Goal: Use online tool/utility: Utilize a website feature to perform a specific function

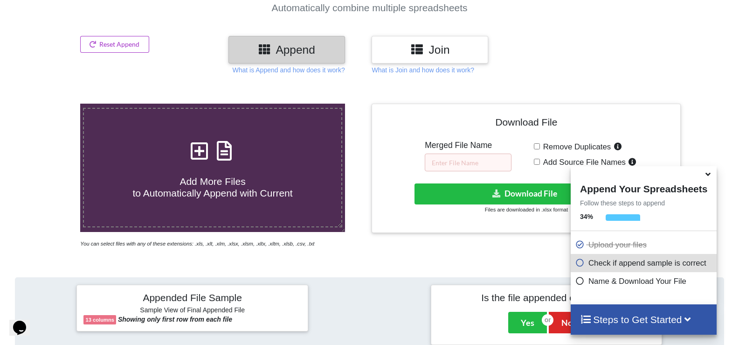
scroll to position [370, 0]
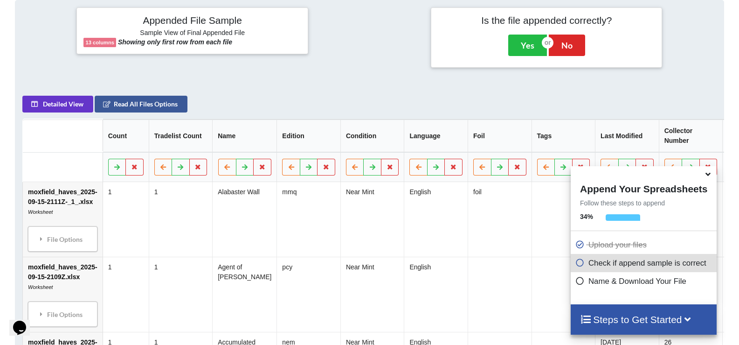
click at [707, 174] on icon at bounding box center [708, 172] width 10 height 8
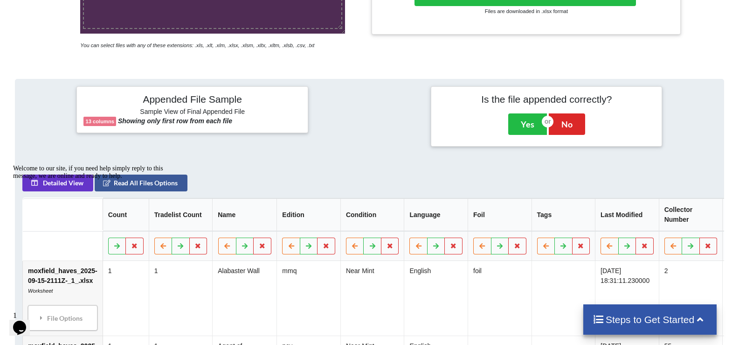
scroll to position [385, 0]
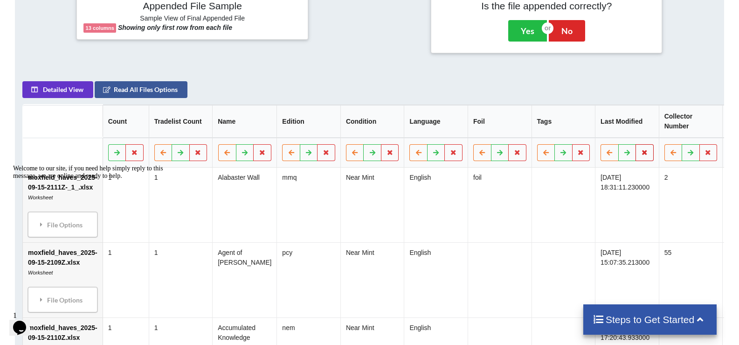
click at [643, 155] on icon at bounding box center [645, 152] width 8 height 6
click at [584, 130] on button "Delete Column" at bounding box center [575, 129] width 63 height 17
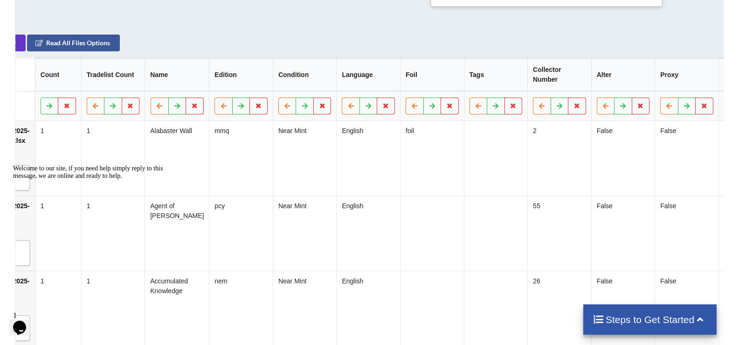
scroll to position [0, 106]
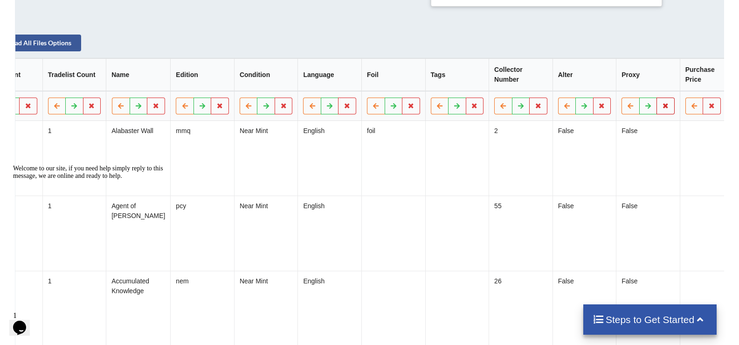
click at [664, 108] on icon at bounding box center [666, 106] width 8 height 6
click at [611, 80] on button "Delete Column" at bounding box center [596, 83] width 63 height 17
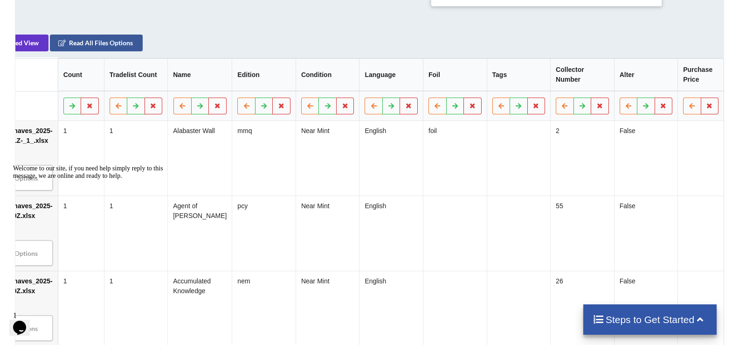
scroll to position [0, 42]
click at [715, 110] on button at bounding box center [712, 105] width 18 height 17
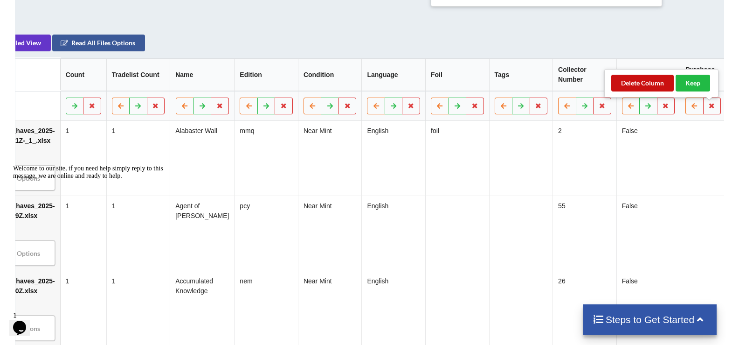
click at [661, 78] on button "Delete Column" at bounding box center [643, 83] width 63 height 17
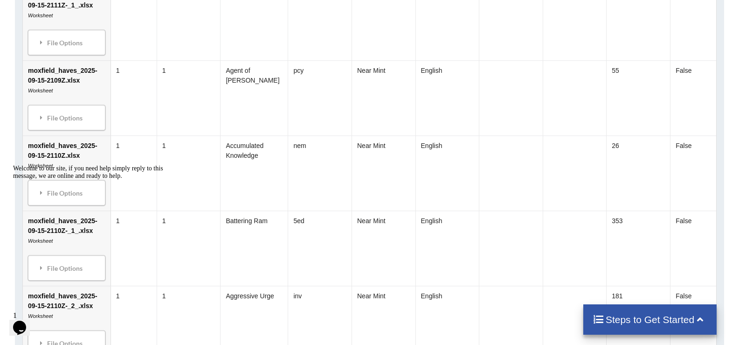
scroll to position [334, 0]
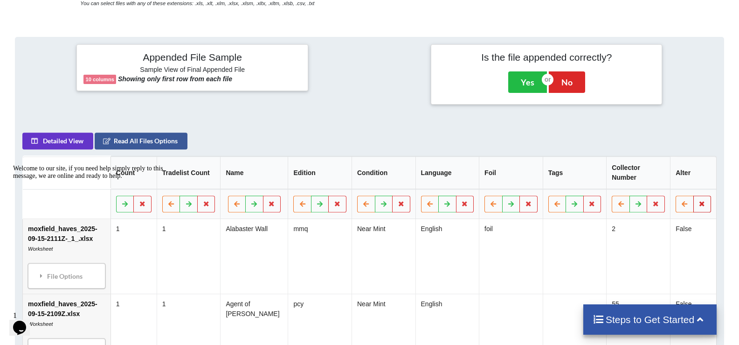
click at [706, 203] on icon at bounding box center [703, 204] width 8 height 6
click at [648, 175] on button "Delete Column" at bounding box center [635, 176] width 63 height 17
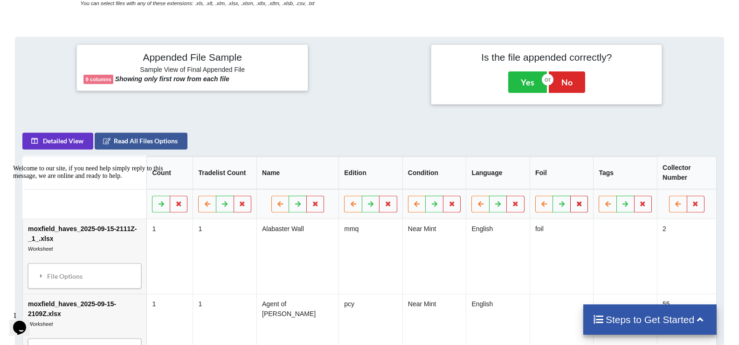
scroll to position [473, 0]
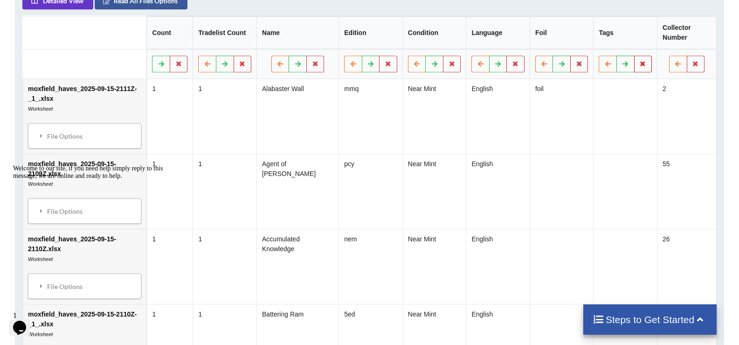
click at [643, 64] on icon at bounding box center [643, 64] width 8 height 6
click at [582, 38] on button "Delete Column" at bounding box center [574, 36] width 63 height 17
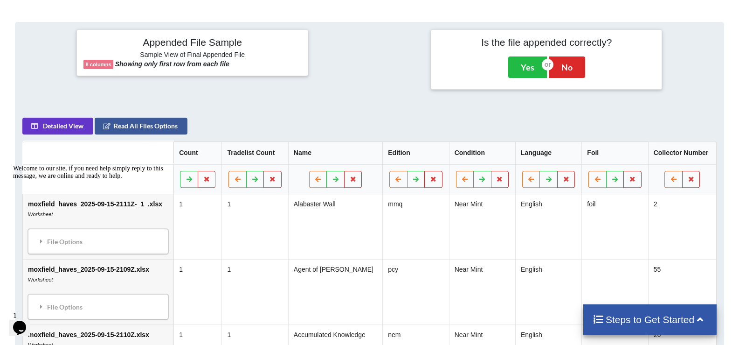
scroll to position [442, 0]
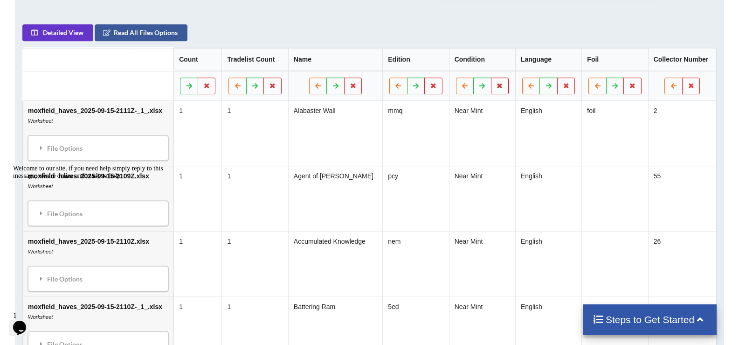
click at [499, 84] on icon at bounding box center [500, 86] width 8 height 6
click at [443, 58] on button "Delete Column" at bounding box center [429, 58] width 63 height 17
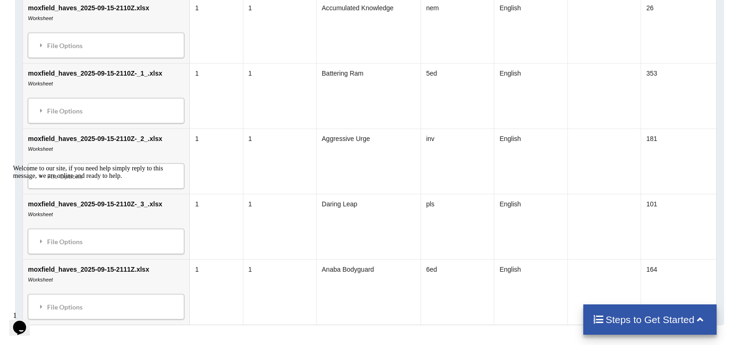
scroll to position [862, 0]
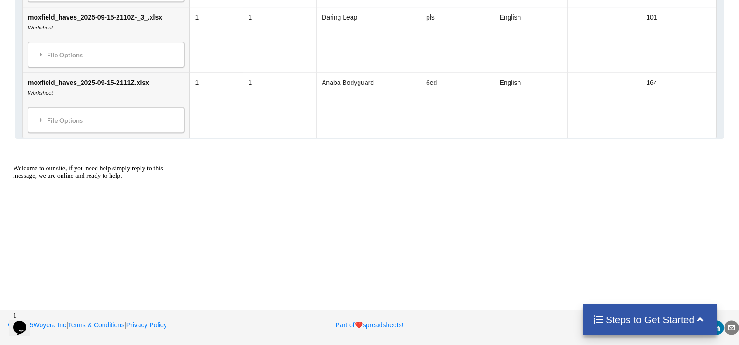
click at [674, 315] on h4 "Steps to Get Started" at bounding box center [650, 319] width 115 height 12
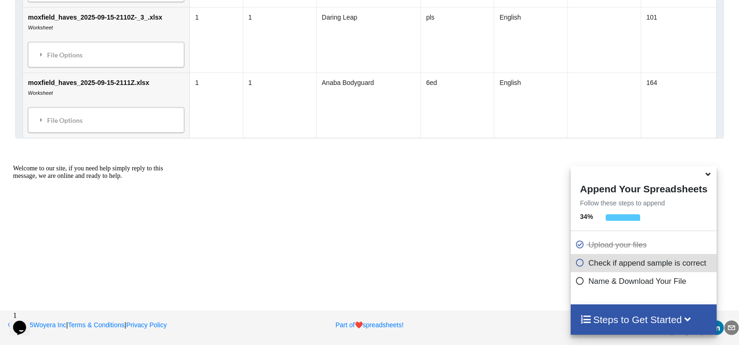
click at [652, 319] on h4 "Steps to Get Started" at bounding box center [643, 319] width 127 height 12
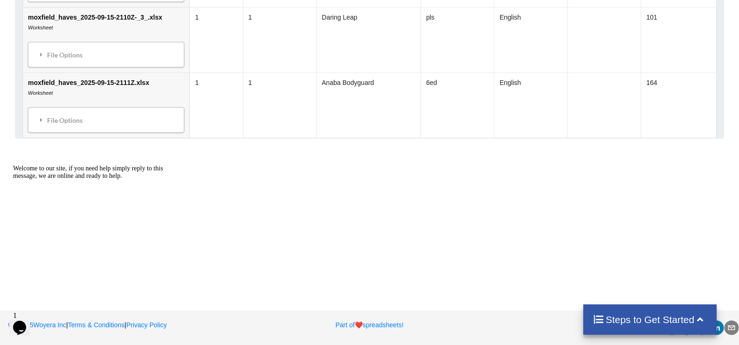
click at [643, 320] on h4 "Steps to Get Started" at bounding box center [650, 319] width 115 height 12
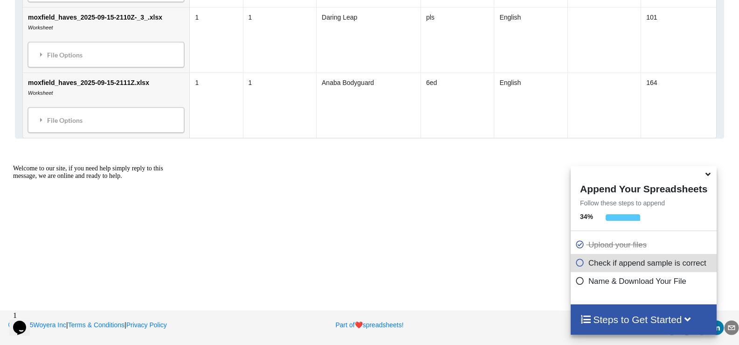
click at [577, 262] on icon at bounding box center [580, 261] width 9 height 8
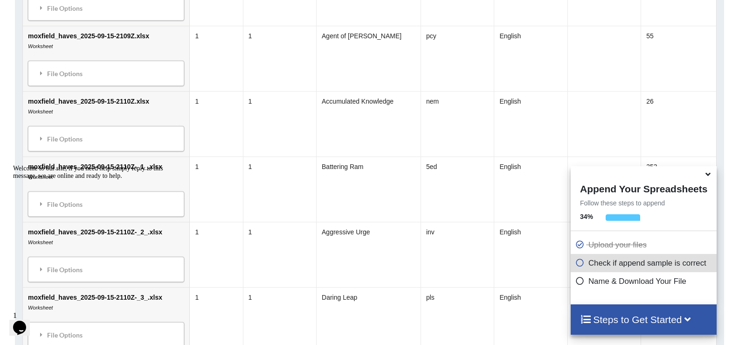
scroll to position [255, 0]
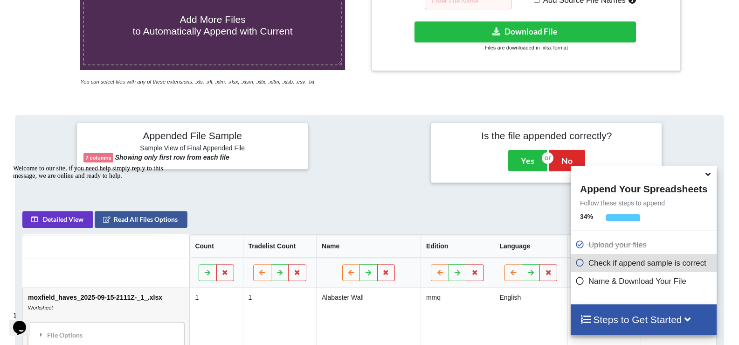
click at [445, 185] on div "Appended File Sample Sample View of Final Appended File 7 columns Showing only …" at bounding box center [369, 153] width 723 height 74
click at [529, 158] on button "Yes" at bounding box center [527, 160] width 39 height 21
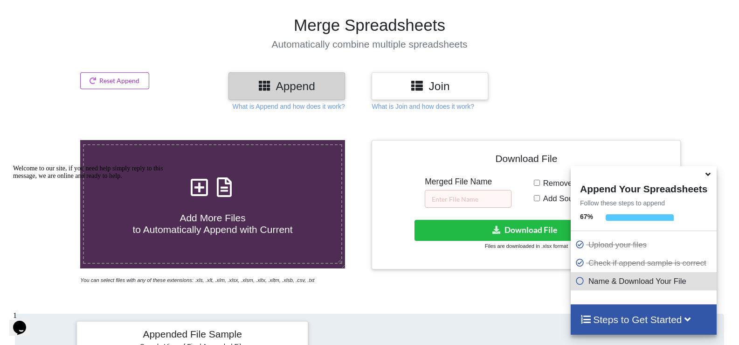
scroll to position [104, 0]
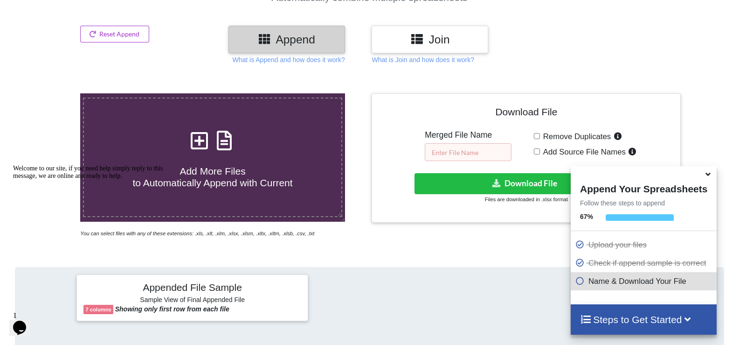
click at [470, 148] on input "text" at bounding box center [468, 152] width 87 height 18
type input "mtg list"
click at [710, 176] on icon at bounding box center [708, 172] width 10 height 8
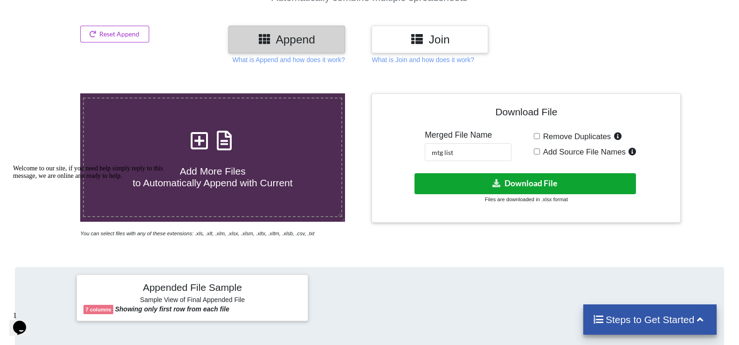
click at [570, 183] on button "Download File" at bounding box center [526, 183] width 222 height 21
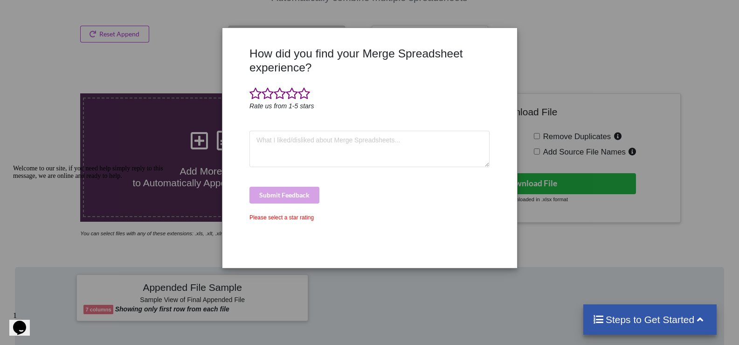
click at [308, 87] on span at bounding box center [304, 93] width 12 height 13
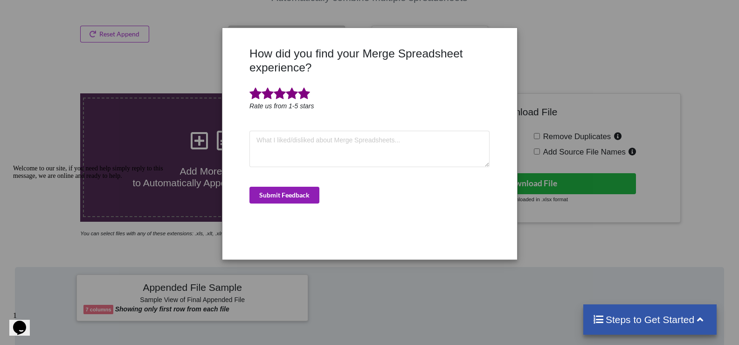
click at [303, 193] on button "Submit Feedback" at bounding box center [285, 195] width 70 height 17
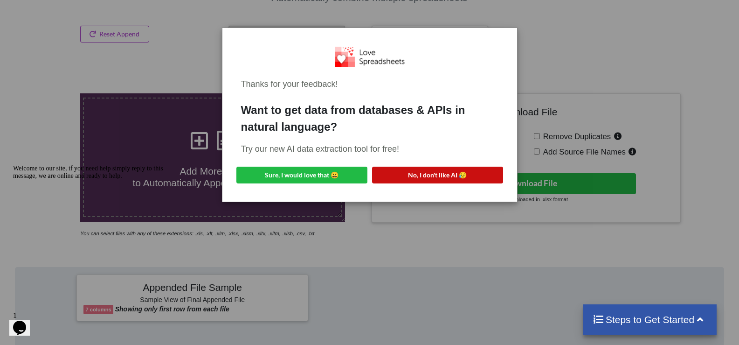
click at [459, 175] on button "No, I don't like AI 😥" at bounding box center [437, 175] width 131 height 17
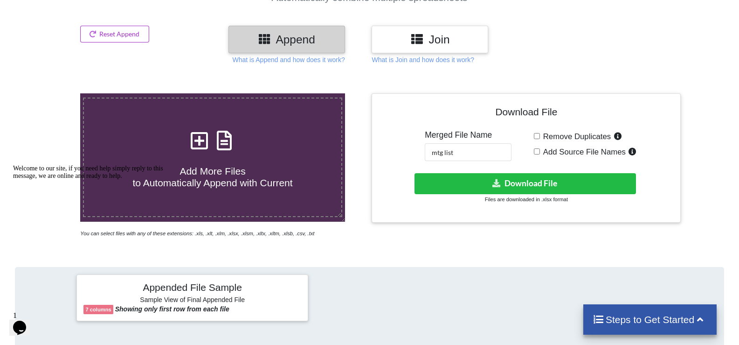
click at [536, 153] on input "Add Source File Names" at bounding box center [537, 151] width 6 height 6
checkbox input "true"
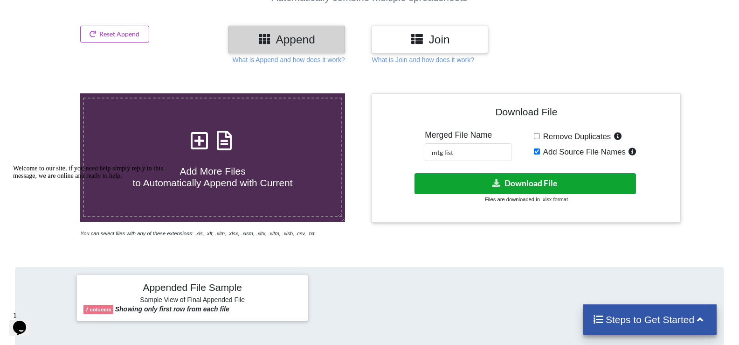
click at [565, 183] on button "Download File" at bounding box center [526, 183] width 222 height 21
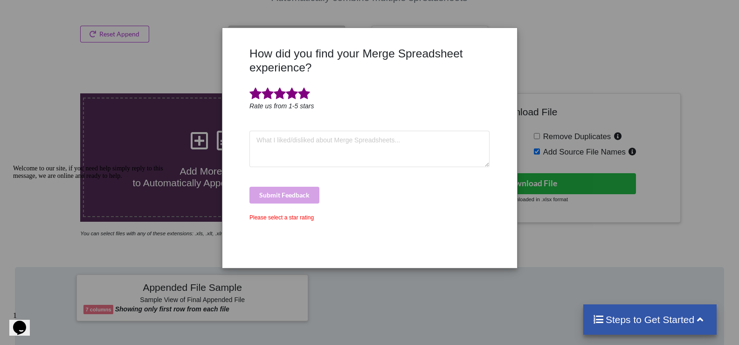
click at [305, 95] on span at bounding box center [304, 93] width 12 height 13
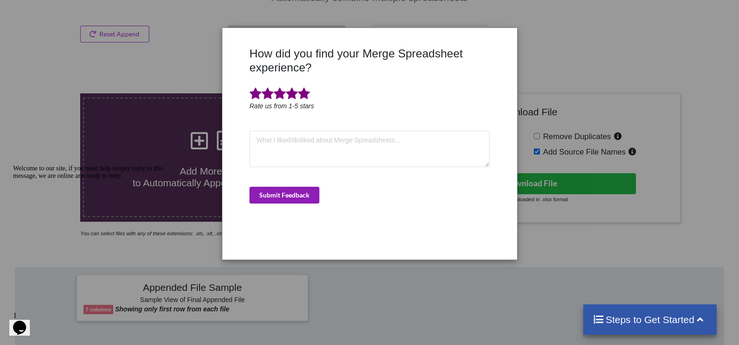
click at [306, 192] on button "Submit Feedback" at bounding box center [285, 195] width 70 height 17
